Goal: Transaction & Acquisition: Purchase product/service

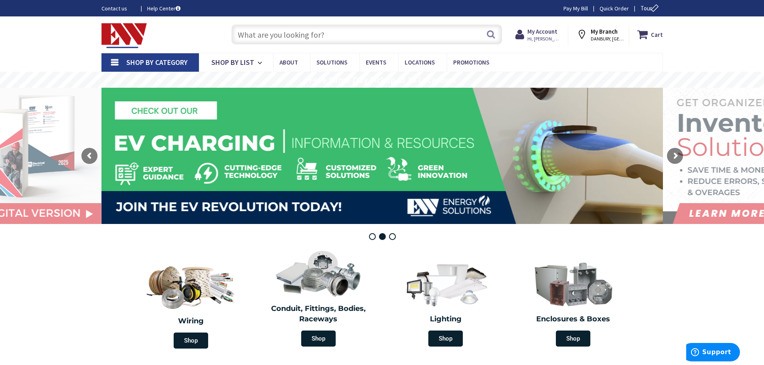
click at [323, 40] on input "text" at bounding box center [366, 34] width 271 height 20
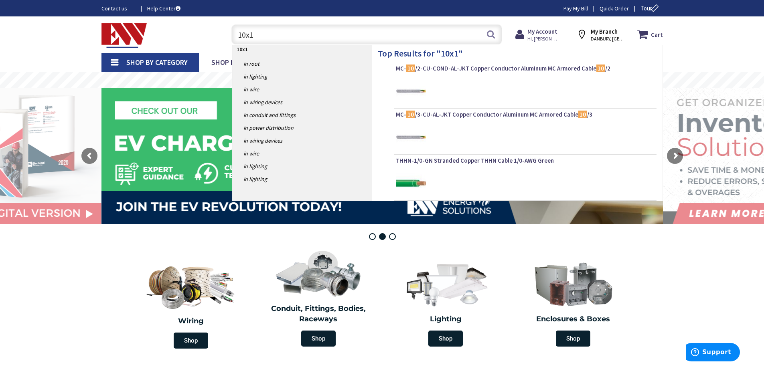
type input "10x10"
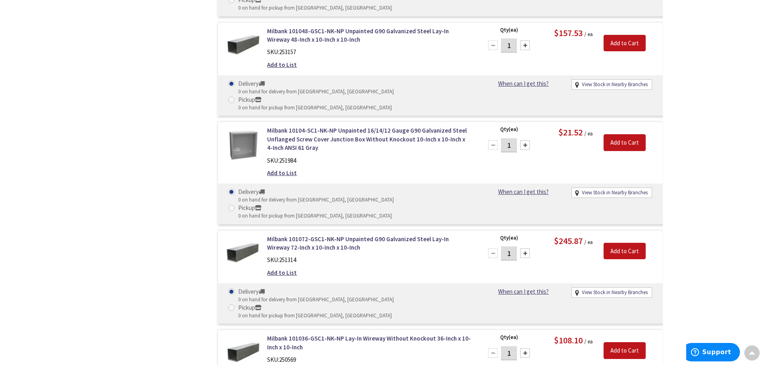
scroll to position [3487, 0]
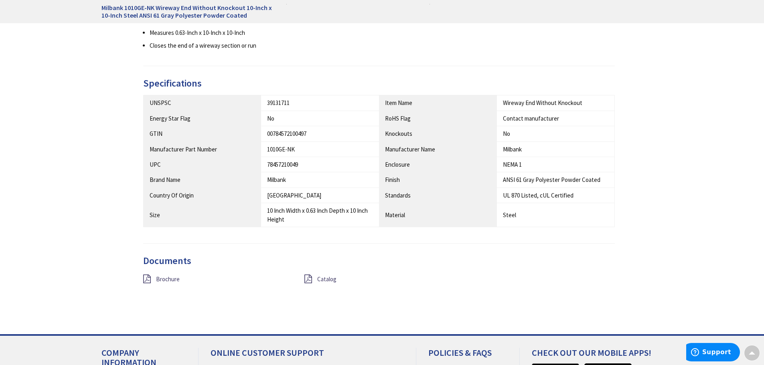
scroll to position [441, 0]
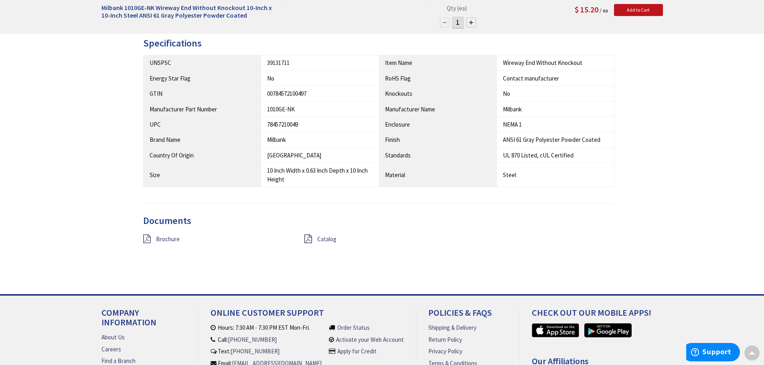
click at [145, 238] on icon at bounding box center [147, 238] width 8 height 9
